Goal: Check status: Check status

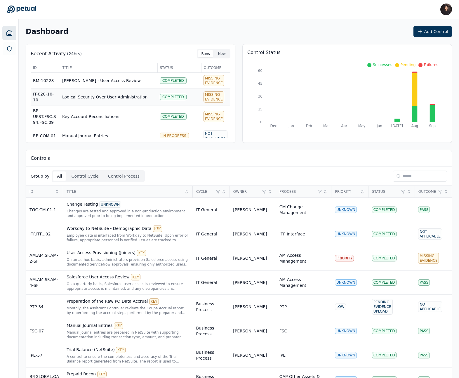
click at [161, 91] on td "Completed" at bounding box center [179, 97] width 44 height 17
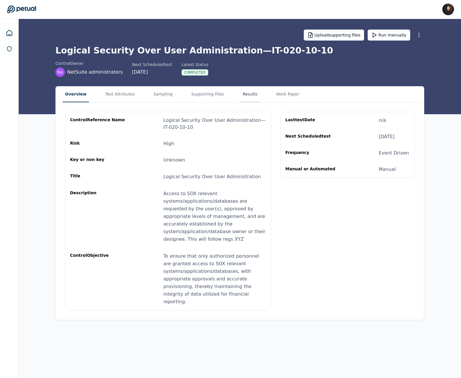
click at [240, 98] on button "Results" at bounding box center [250, 94] width 20 height 16
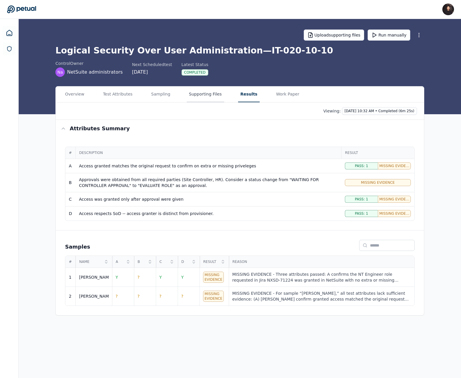
click at [207, 98] on button "Supporting Files" at bounding box center [205, 94] width 37 height 16
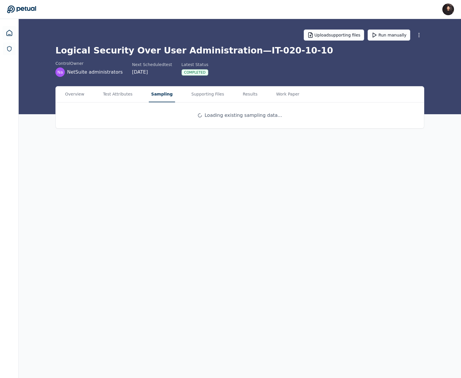
click at [167, 97] on button "Sampling" at bounding box center [162, 94] width 26 height 16
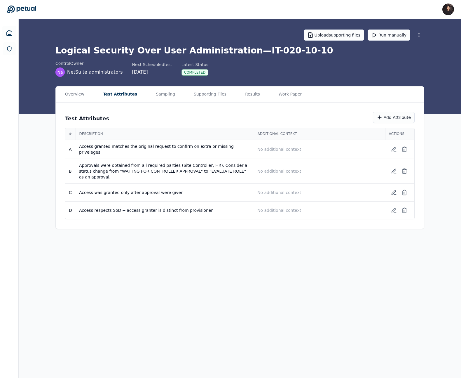
click at [121, 97] on button "Test Attributes" at bounding box center [120, 94] width 39 height 16
click at [169, 97] on button "Sampling" at bounding box center [165, 94] width 24 height 16
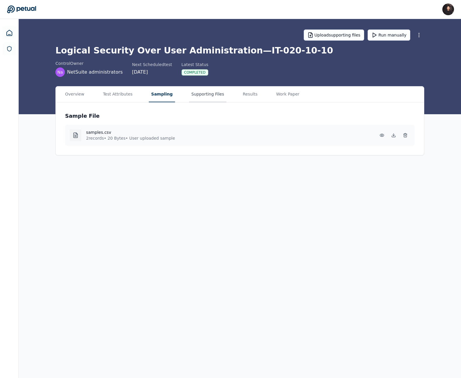
click at [200, 97] on button "Supporting Files" at bounding box center [207, 94] width 37 height 16
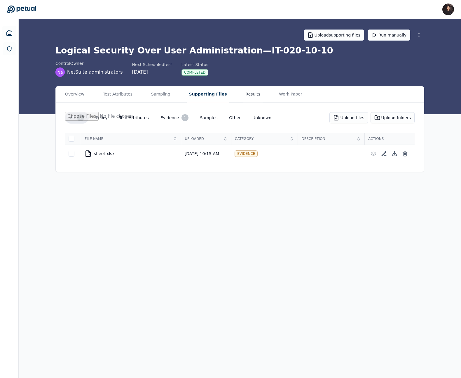
click at [243, 96] on button "Results" at bounding box center [253, 94] width 20 height 16
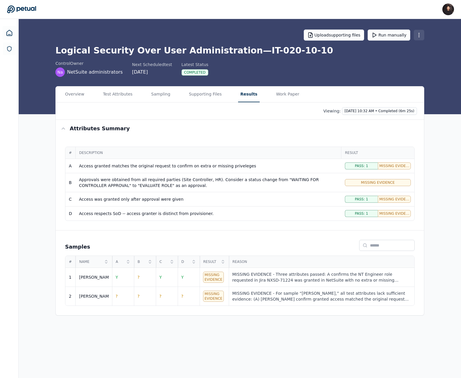
click at [417, 34] on html "[PERSON_NAME] [PERSON_NAME][EMAIL_ADDRESS] Sign out Upload supporting files Run…" at bounding box center [230, 189] width 461 height 378
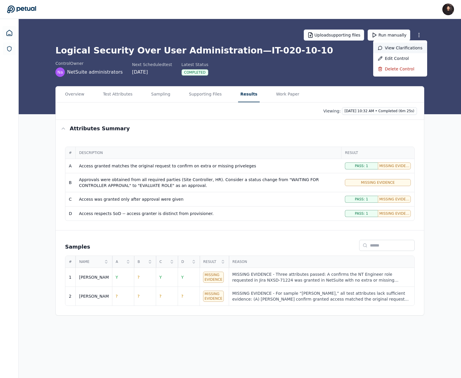
click at [401, 46] on div "View clarifications" at bounding box center [400, 48] width 45 height 6
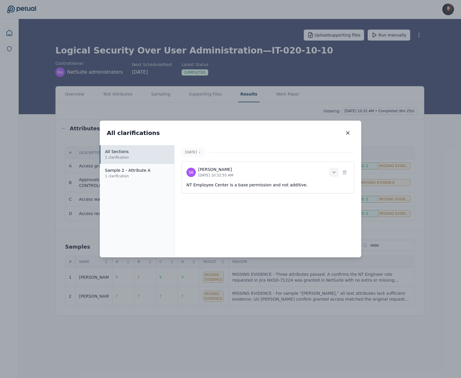
click at [334, 173] on icon at bounding box center [334, 172] width 5 height 5
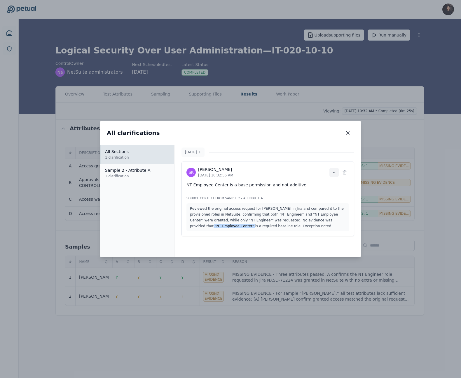
click at [335, 172] on icon at bounding box center [334, 172] width 5 height 5
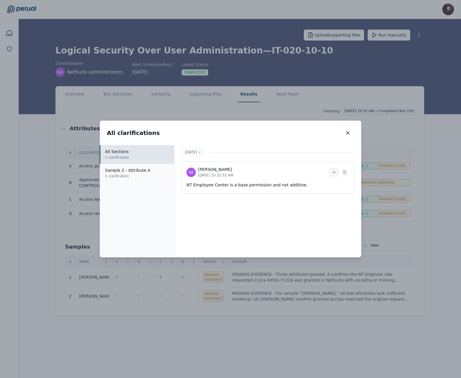
click at [353, 139] on div "All clarifications All clarifications" at bounding box center [230, 132] width 261 height 25
click at [348, 128] on button "button" at bounding box center [347, 132] width 13 height 11
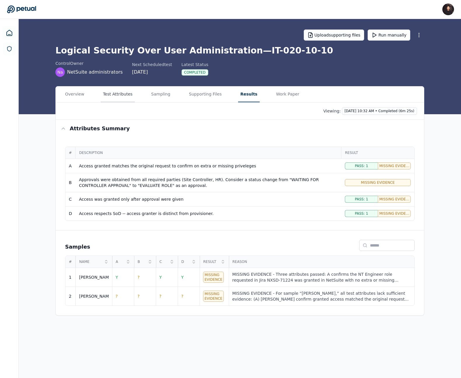
click at [121, 96] on button "Test Attributes" at bounding box center [118, 94] width 34 height 16
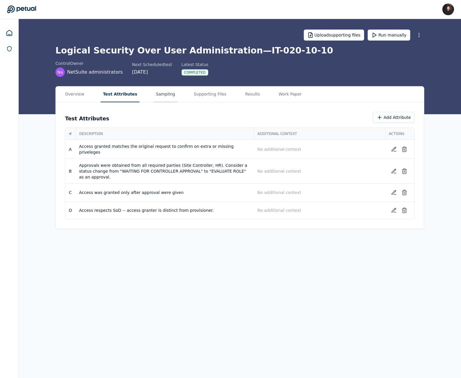
click at [153, 95] on button "Sampling" at bounding box center [165, 94] width 24 height 16
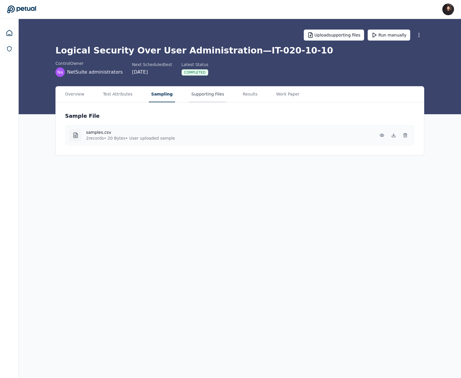
click at [189, 97] on button "Supporting Files" at bounding box center [207, 94] width 37 height 16
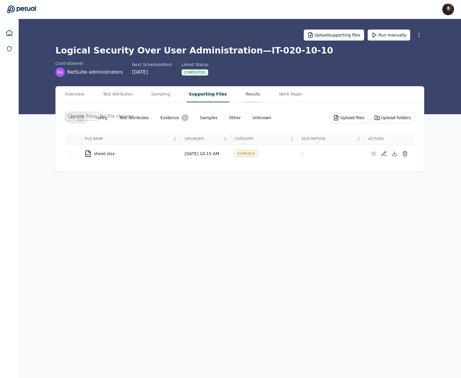
click at [243, 94] on button "Results" at bounding box center [253, 94] width 20 height 16
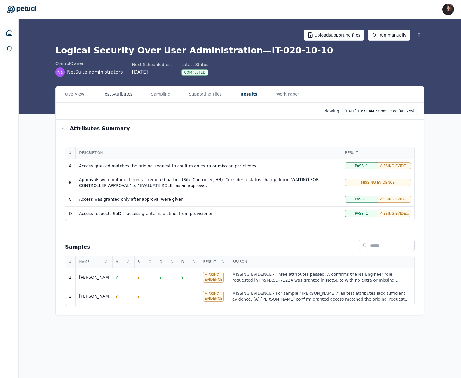
click at [109, 94] on button "Test Attributes" at bounding box center [118, 94] width 34 height 16
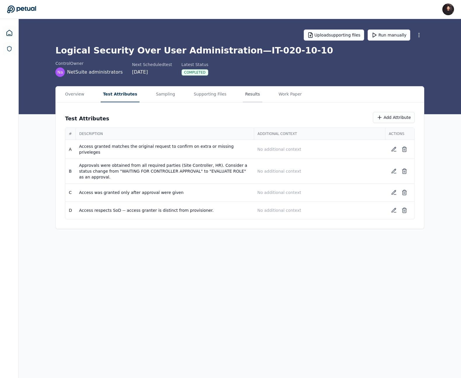
click at [247, 96] on button "Results" at bounding box center [253, 94] width 20 height 16
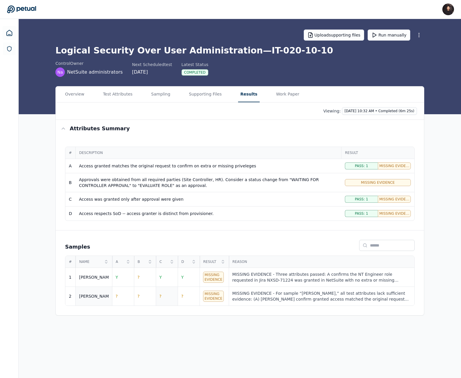
click at [165, 296] on td "?" at bounding box center [167, 295] width 22 height 19
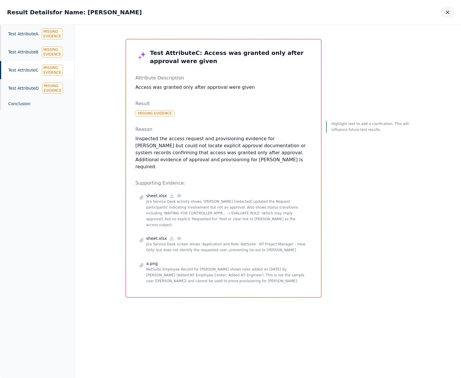
click at [448, 13] on icon "button" at bounding box center [447, 12] width 3 height 3
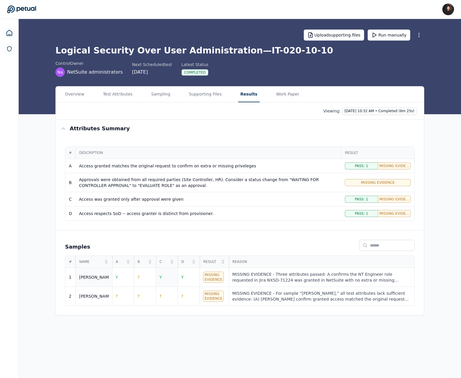
click at [171, 276] on td "Y" at bounding box center [167, 277] width 22 height 19
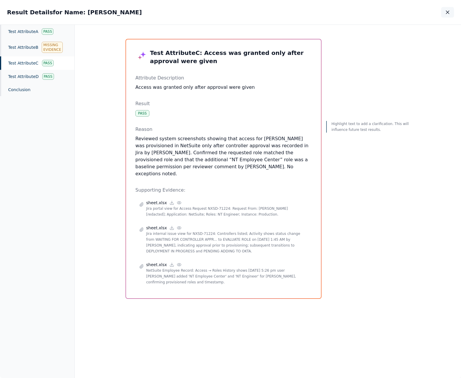
click at [446, 13] on icon "button" at bounding box center [447, 12] width 3 height 3
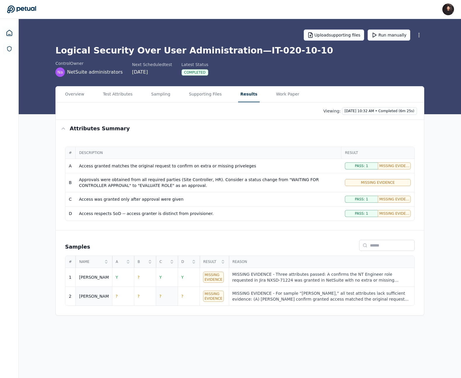
click at [163, 294] on td "?" at bounding box center [167, 295] width 22 height 19
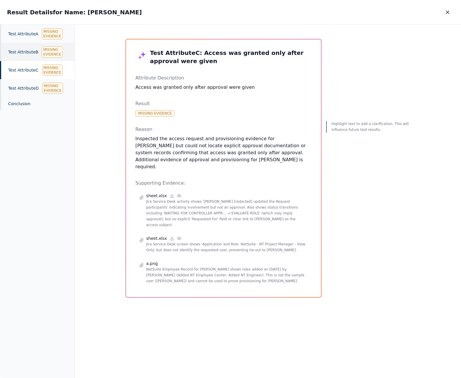
click at [31, 53] on div "Test Attribute B Missing Evidence" at bounding box center [37, 52] width 74 height 18
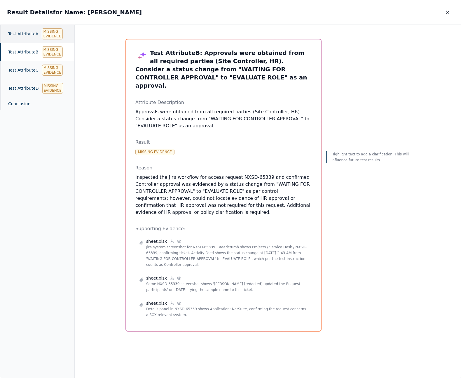
click at [31, 38] on div "Test Attribute A Missing Evidence" at bounding box center [37, 34] width 74 height 18
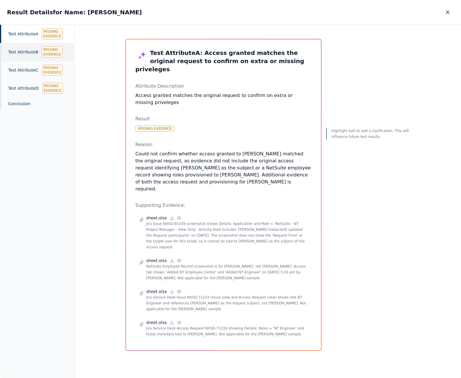
click at [29, 46] on div "Test Attribute B Missing Evidence" at bounding box center [37, 52] width 74 height 18
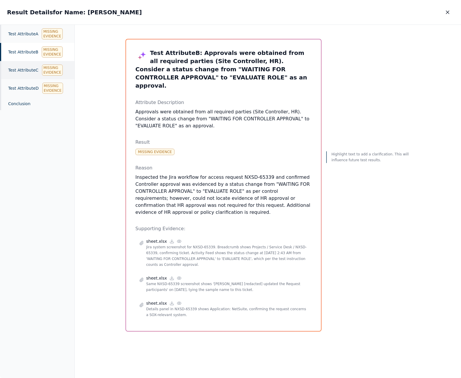
click at [27, 71] on div "Test Attribute C Missing Evidence" at bounding box center [37, 70] width 74 height 18
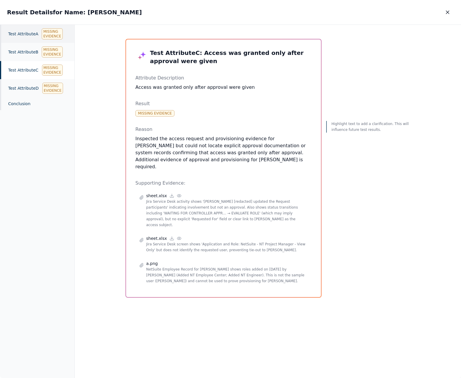
click at [27, 39] on div "Test Attribute A Missing Evidence" at bounding box center [37, 34] width 74 height 18
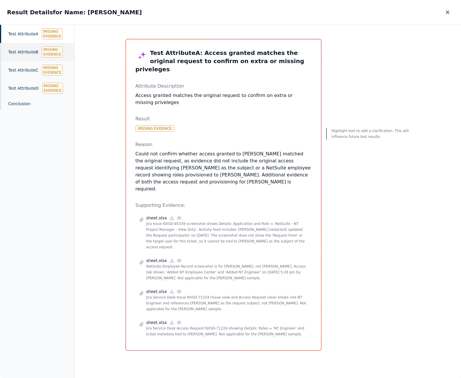
click at [27, 52] on div "Test Attribute B Missing Evidence" at bounding box center [37, 52] width 74 height 18
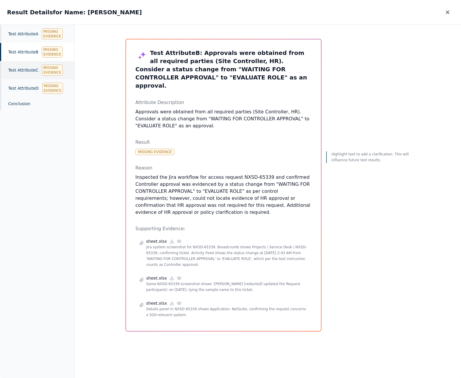
click at [30, 76] on div "Test Attribute C Missing Evidence" at bounding box center [37, 70] width 74 height 18
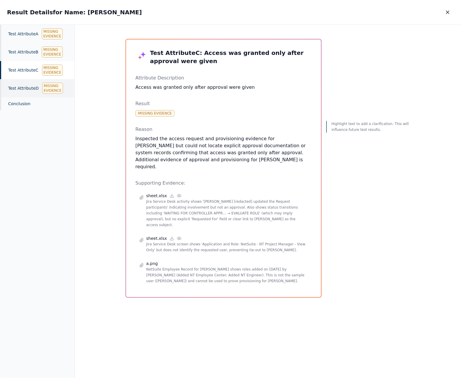
click at [27, 87] on div "Test Attribute D Missing Evidence" at bounding box center [37, 88] width 74 height 18
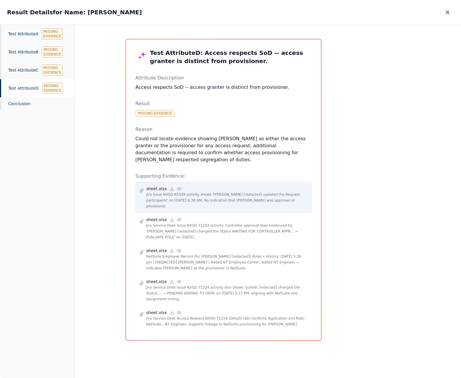
click at [222, 191] on p "Jira Issue NXSD-65339 activity shows '[PERSON_NAME] [redacted] updated the Requ…" at bounding box center [227, 200] width 162 height 18
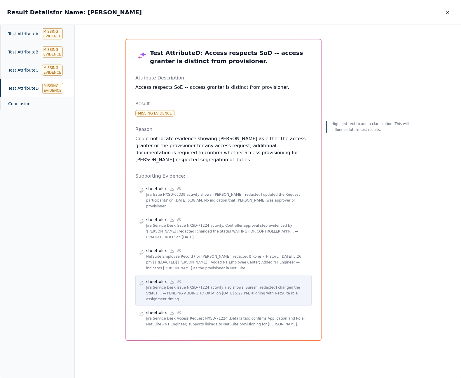
click at [201, 278] on div "sheet.xlsx" at bounding box center [227, 281] width 162 height 6
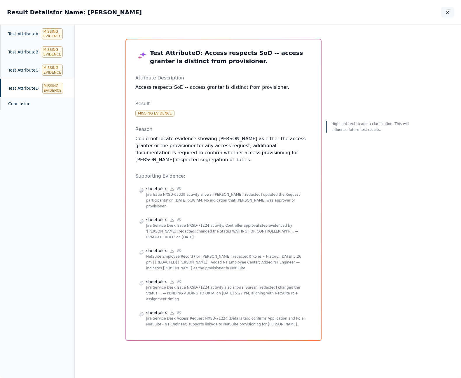
click at [450, 12] on icon "button" at bounding box center [448, 12] width 6 height 6
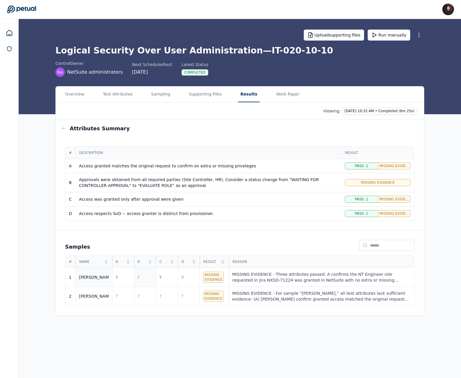
click at [146, 279] on td "?" at bounding box center [145, 277] width 22 height 19
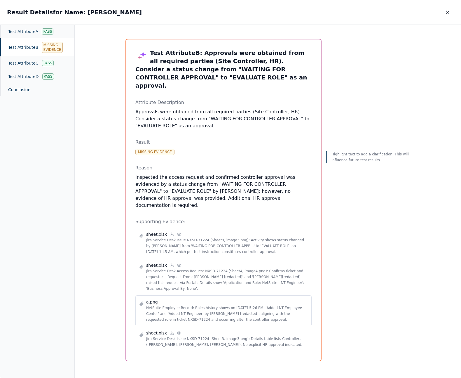
click at [240, 295] on div "a.png NetSuite Employee Record: Roles history shows on [DATE] 5:26 PM, 'Added N…" at bounding box center [223, 310] width 176 height 31
click at [237, 305] on p "NetSuite Employee Record: Roles history shows on [DATE] 5:26 PM, 'Added NT Empl…" at bounding box center [227, 314] width 162 height 18
click at [197, 305] on p "NetSuite Employee Record: Roles history shows on [DATE] 5:26 PM, 'Added NT Empl…" at bounding box center [227, 314] width 162 height 18
click at [448, 11] on icon "button" at bounding box center [448, 12] width 6 height 6
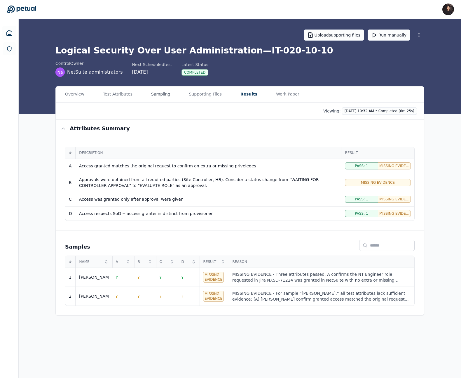
click at [152, 92] on button "Sampling" at bounding box center [161, 94] width 24 height 16
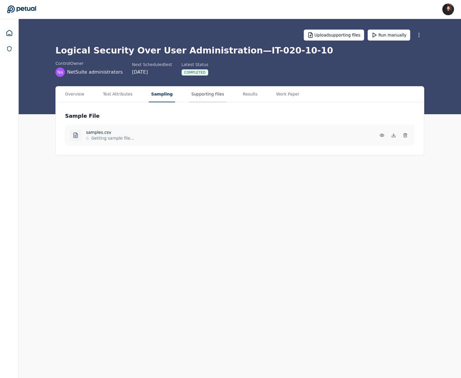
click at [198, 92] on button "Supporting Files" at bounding box center [207, 94] width 37 height 16
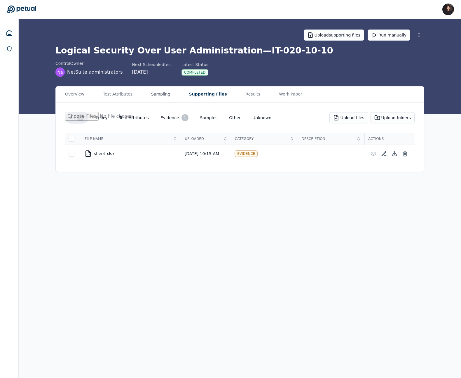
click at [164, 98] on button "Sampling" at bounding box center [161, 94] width 24 height 16
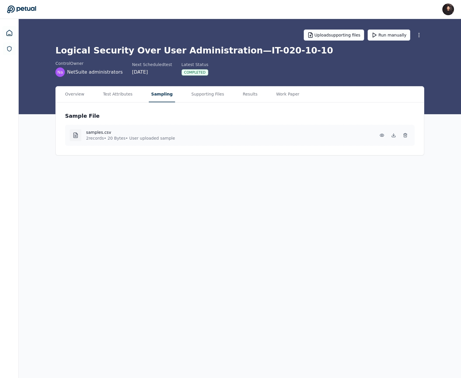
click at [254, 96] on div "Overview Test Attributes Sampling Supporting Files Results Work Paper" at bounding box center [240, 94] width 368 height 16
click at [250, 97] on button "Results" at bounding box center [250, 94] width 20 height 16
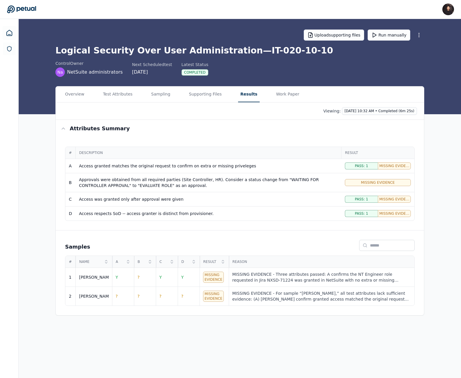
click at [38, 222] on div "Overview Test Attributes Sampling Supporting Files Results Work Paper Viewing: …" at bounding box center [240, 200] width 442 height 229
click at [356, 111] on html "[PERSON_NAME] [PERSON_NAME][EMAIL_ADDRESS] Sign out Upload supporting files Run…" at bounding box center [230, 189] width 461 height 378
click at [355, 137] on div "[DATE] 10:15 AM • Completed (8m 16s)" at bounding box center [372, 134] width 81 height 6
click at [361, 113] on html "[PERSON_NAME] [PERSON_NAME][EMAIL_ADDRESS] Sign out Upload supporting files Run…" at bounding box center [230, 189] width 461 height 378
click at [359, 122] on div "[DATE] 10:32 AM • Completed (6m 25s)" at bounding box center [372, 123] width 81 height 6
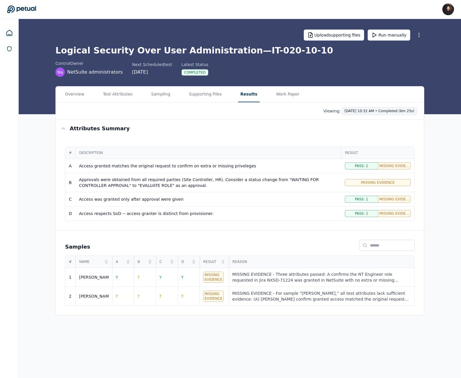
click at [361, 111] on html "[PERSON_NAME] [PERSON_NAME][EMAIL_ADDRESS] Sign out Upload supporting files Run…" at bounding box center [230, 189] width 461 height 378
click at [292, 109] on html "[PERSON_NAME] [PERSON_NAME][EMAIL_ADDRESS] Sign out Upload supporting files Run…" at bounding box center [230, 189] width 461 height 378
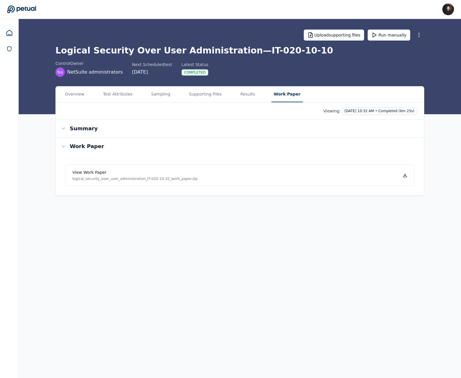
click at [273, 92] on button "Work Paper" at bounding box center [286, 94] width 31 height 16
click at [374, 108] on html "[PERSON_NAME] [PERSON_NAME][EMAIL_ADDRESS] Sign out Upload supporting files Run…" at bounding box center [230, 189] width 461 height 378
click at [275, 117] on html "[PERSON_NAME] [PERSON_NAME][EMAIL_ADDRESS] Sign out Upload supporting files Run…" at bounding box center [230, 189] width 461 height 378
click at [262, 99] on div "Overview Test Attributes Sampling Supporting Files Results Work Paper" at bounding box center [240, 94] width 368 height 16
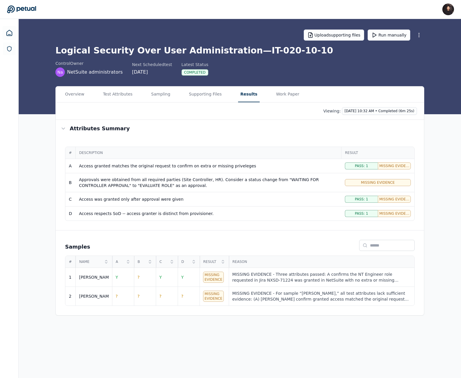
click at [247, 96] on button "Results" at bounding box center [249, 94] width 22 height 16
click at [376, 102] on div "Overview Test Attributes Sampling Supporting Files Results Work Paper" at bounding box center [240, 94] width 368 height 16
click at [359, 114] on html "[PERSON_NAME] [PERSON_NAME][EMAIL_ADDRESS] Sign out Upload supporting files Run…" at bounding box center [230, 189] width 461 height 378
click at [287, 110] on html "[PERSON_NAME] [PERSON_NAME][EMAIL_ADDRESS] Sign out Upload supporting files Run…" at bounding box center [230, 189] width 461 height 378
click at [155, 96] on button "Sampling" at bounding box center [161, 94] width 24 height 16
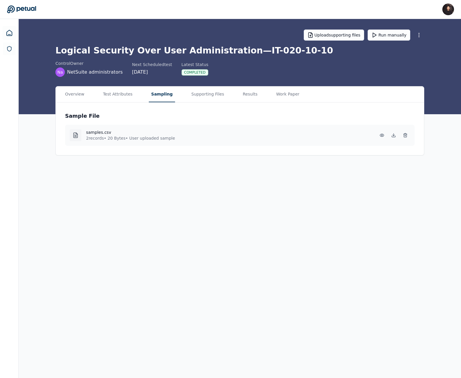
click at [314, 188] on main "Upload supporting files Run manually Logical Security Over User Administration …" at bounding box center [240, 198] width 442 height 359
click at [127, 99] on button "Test Attributes" at bounding box center [118, 94] width 34 height 16
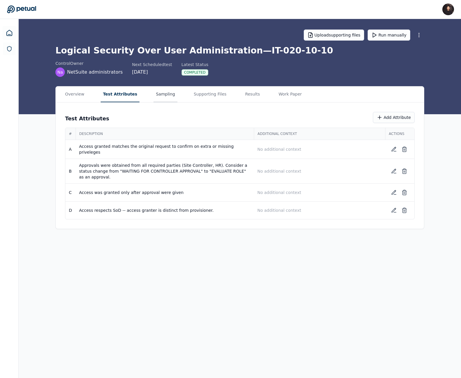
click at [160, 96] on button "Sampling" at bounding box center [165, 94] width 24 height 16
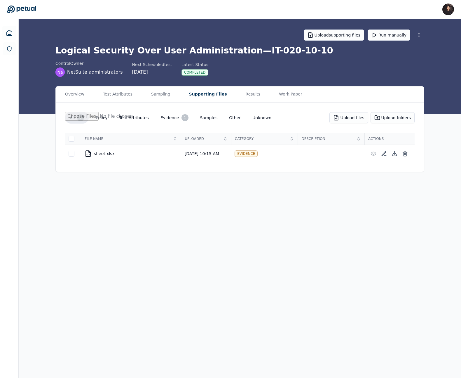
click at [187, 95] on button "Supporting Files" at bounding box center [208, 94] width 43 height 16
click at [243, 98] on button "Results" at bounding box center [253, 94] width 20 height 16
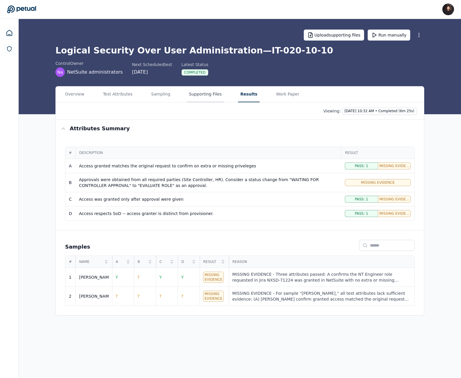
click at [200, 98] on button "Supporting Files" at bounding box center [205, 94] width 37 height 16
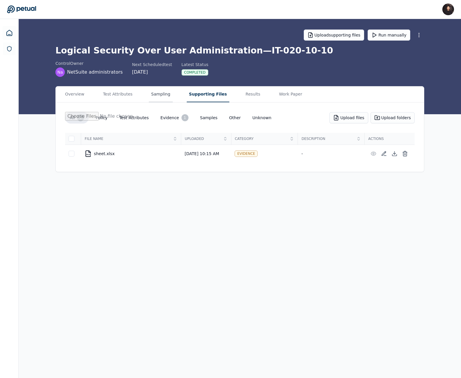
click at [158, 95] on button "Sampling" at bounding box center [161, 94] width 24 height 16
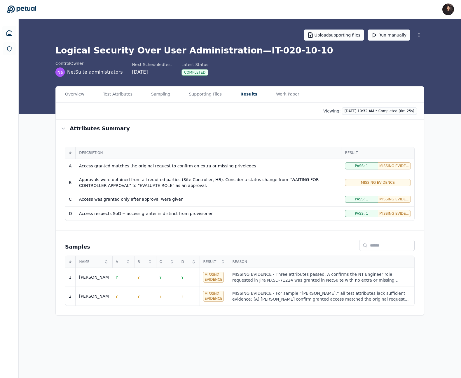
click at [242, 98] on button "Results" at bounding box center [249, 94] width 22 height 16
click at [50, 206] on div "Overview Test Attributes Sampling Supporting Files Results Work Paper Viewing: …" at bounding box center [240, 200] width 442 height 229
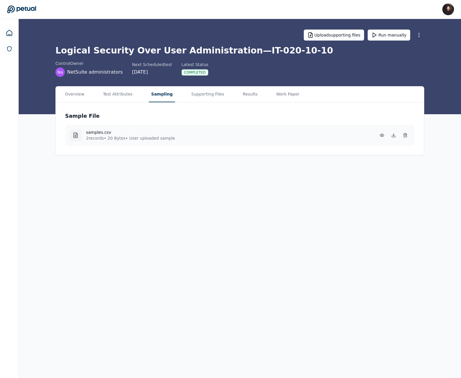
click at [181, 171] on main "Upload supporting files Run manually Logical Security Over User Administration …" at bounding box center [240, 198] width 442 height 359
click at [131, 99] on button "Test Attributes" at bounding box center [118, 94] width 34 height 16
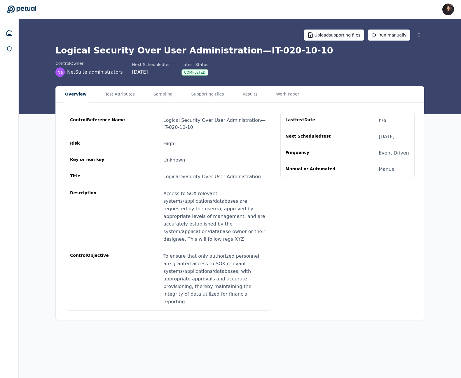
click at [77, 95] on button "Overview" at bounding box center [76, 94] width 26 height 16
click at [144, 94] on div "Overview Test Attributes Sampling Supporting Files Results Work Paper" at bounding box center [240, 94] width 368 height 16
click at [160, 94] on button "Sampling" at bounding box center [163, 94] width 24 height 16
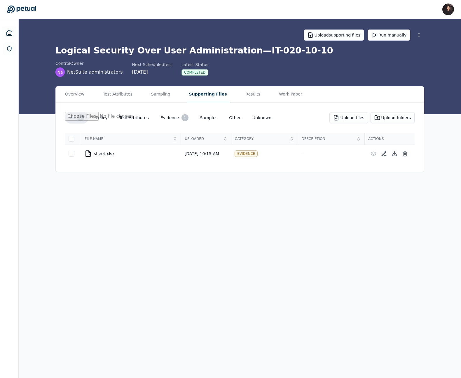
click at [206, 99] on button "Supporting Files" at bounding box center [208, 94] width 43 height 16
click at [243, 97] on button "Results" at bounding box center [253, 94] width 20 height 16
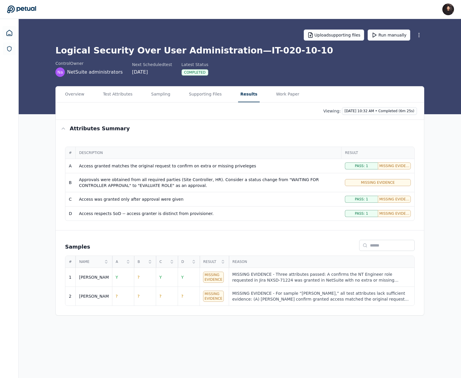
click at [188, 324] on main "Upload supporting files Run manually Logical Security Over User Administration …" at bounding box center [240, 198] width 442 height 359
click at [198, 95] on button "Supporting Files" at bounding box center [205, 94] width 37 height 16
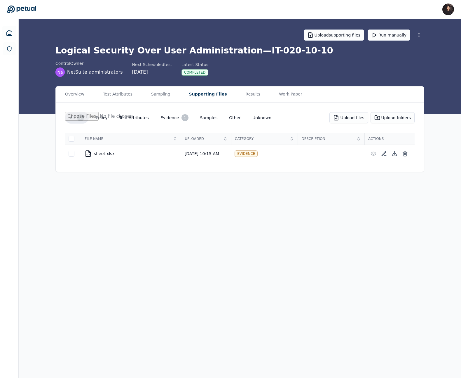
click at [170, 91] on div "Overview Test Attributes Sampling Supporting Files Results Work Paper" at bounding box center [240, 94] width 368 height 16
click at [155, 97] on button "Sampling" at bounding box center [161, 94] width 24 height 16
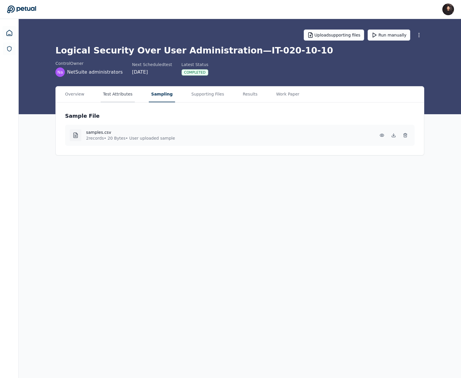
click at [118, 97] on button "Test Attributes" at bounding box center [118, 94] width 34 height 16
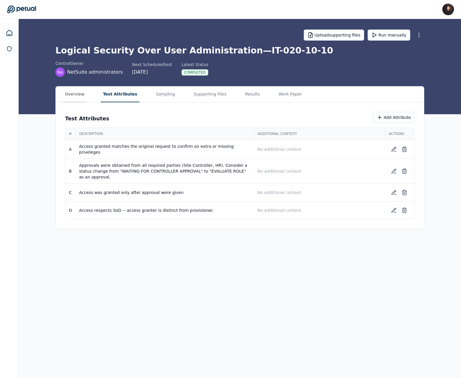
click at [72, 99] on button "Overview" at bounding box center [75, 94] width 24 height 16
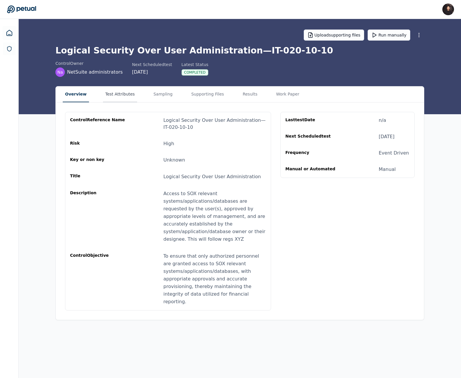
click at [103, 98] on button "Test Attributes" at bounding box center [120, 94] width 34 height 16
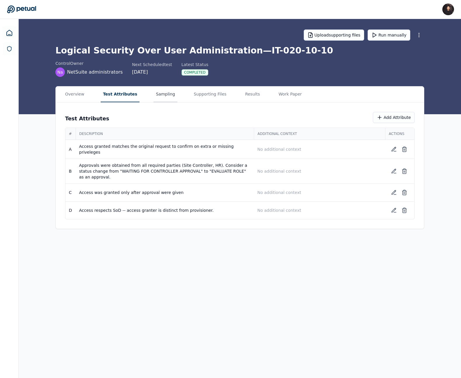
click at [154, 91] on button "Sampling" at bounding box center [165, 94] width 24 height 16
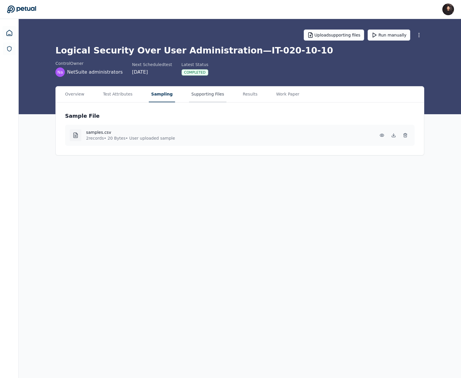
click at [202, 92] on button "Supporting Files" at bounding box center [207, 94] width 37 height 16
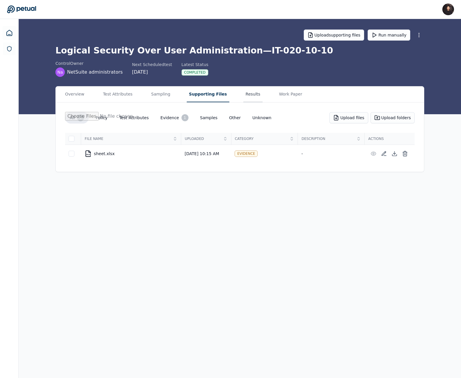
click at [245, 94] on button "Results" at bounding box center [253, 94] width 20 height 16
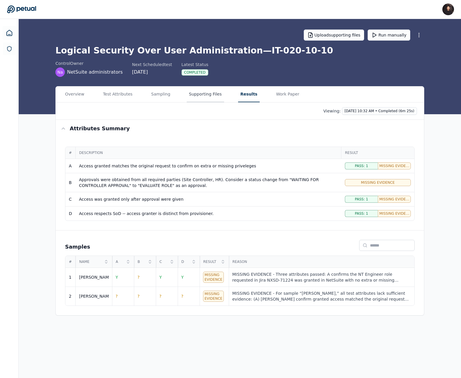
click at [209, 95] on button "Supporting Files" at bounding box center [205, 94] width 37 height 16
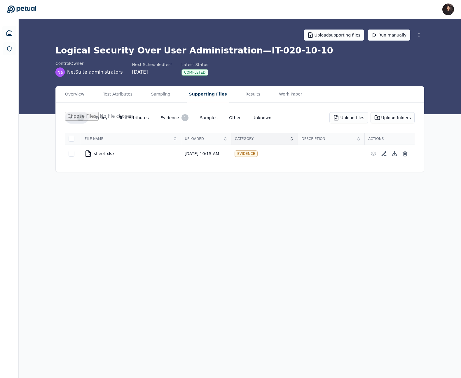
click at [253, 140] on span "Category" at bounding box center [261, 138] width 53 height 5
click at [264, 199] on main "Upload supporting files Run manually Logical Security Over User Administration …" at bounding box center [240, 198] width 442 height 359
click at [248, 94] on button "Results" at bounding box center [253, 94] width 20 height 16
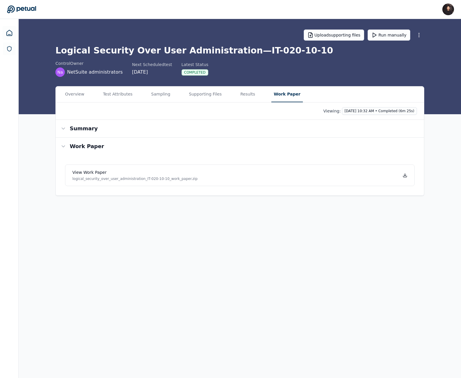
click at [271, 94] on button "Work Paper" at bounding box center [286, 94] width 31 height 16
click at [246, 96] on button "Results" at bounding box center [248, 94] width 20 height 16
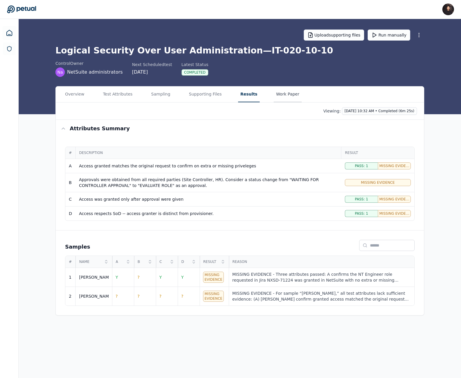
click at [275, 96] on button "Work Paper" at bounding box center [288, 94] width 28 height 16
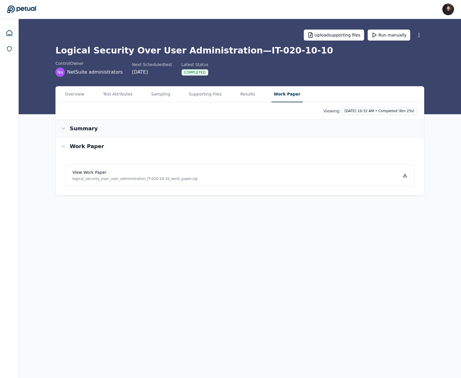
click at [277, 123] on button "Summary" at bounding box center [240, 129] width 368 height 18
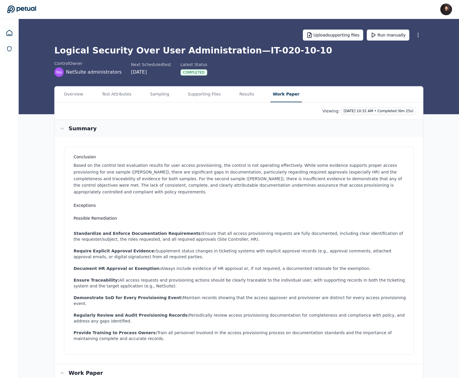
click at [276, 125] on button "Summary" at bounding box center [239, 129] width 368 height 18
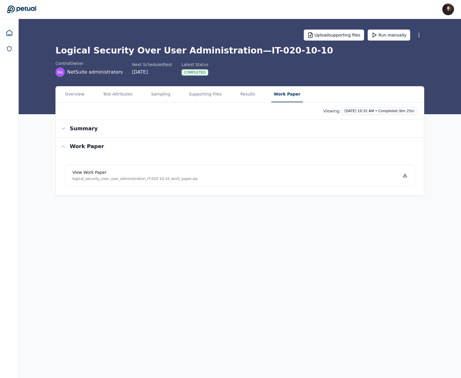
click at [256, 89] on div "Overview Test Attributes Sampling Supporting Files Results Work Paper" at bounding box center [240, 94] width 368 height 16
click at [242, 98] on button "Results" at bounding box center [248, 94] width 20 height 16
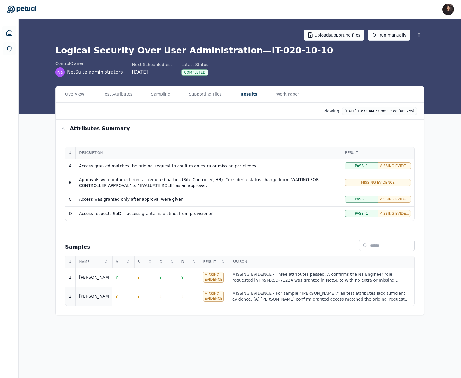
click at [74, 292] on td "2" at bounding box center [70, 295] width 10 height 19
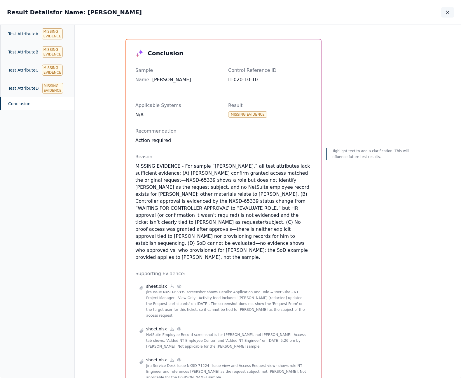
click at [448, 14] on icon "button" at bounding box center [448, 12] width 6 height 6
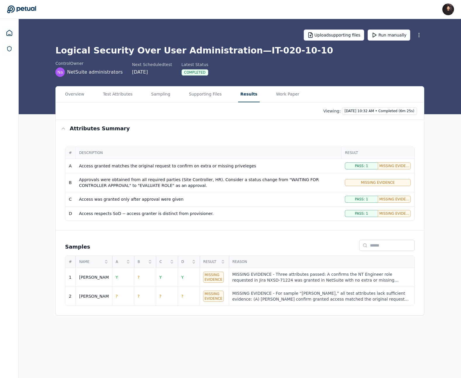
click at [31, 7] on icon at bounding box center [21, 10] width 29 height 8
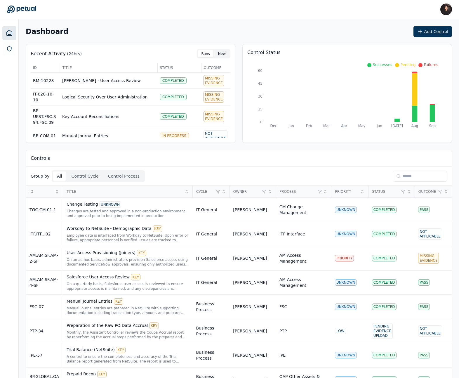
click at [217, 55] on button "New" at bounding box center [221, 53] width 15 height 7
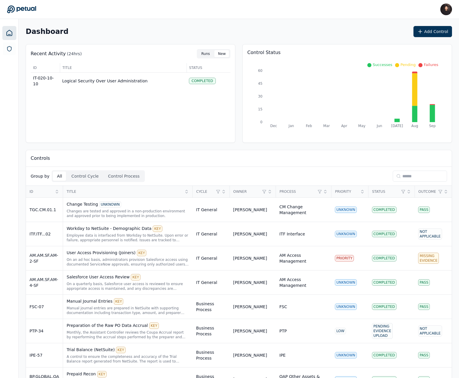
click at [206, 55] on button "Runs" at bounding box center [205, 53] width 15 height 7
